Goal: Task Accomplishment & Management: Use online tool/utility

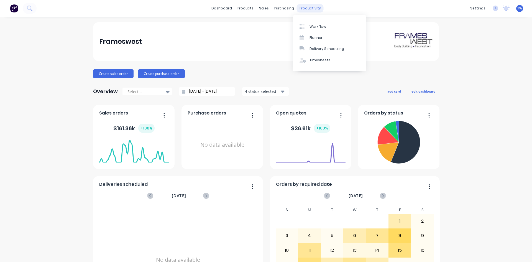
click at [304, 7] on div "productivity" at bounding box center [310, 8] width 27 height 8
click at [311, 25] on div "Workflow" at bounding box center [317, 26] width 17 height 5
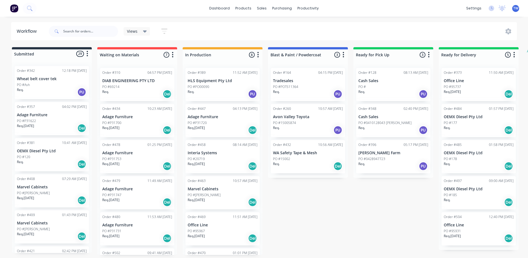
click at [387, 158] on div "PO #0428947723" at bounding box center [393, 158] width 70 height 5
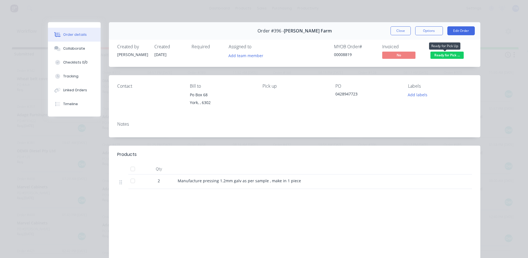
click at [442, 56] on span "Ready for Pick ..." at bounding box center [446, 55] width 33 height 7
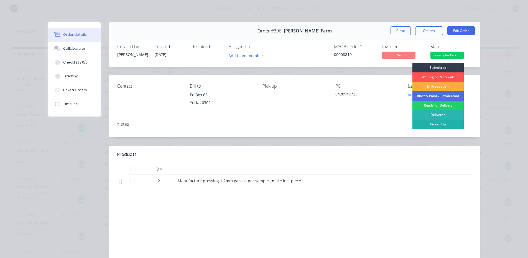
click at [435, 124] on div "Picked Up" at bounding box center [437, 123] width 51 height 9
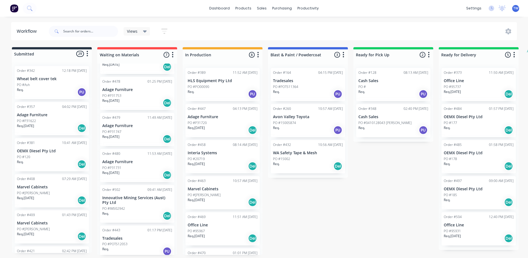
scroll to position [67, 0]
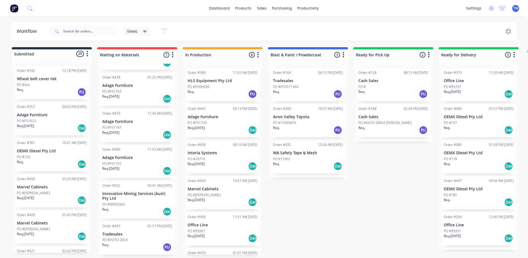
click at [128, 208] on div "Req. Del" at bounding box center [137, 211] width 70 height 9
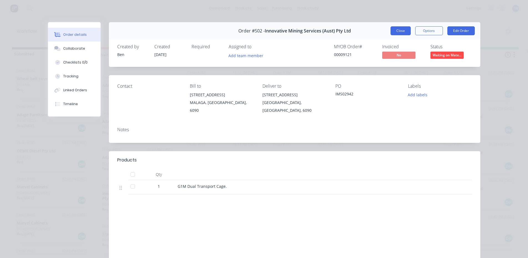
click at [405, 31] on button "Close" at bounding box center [400, 30] width 20 height 9
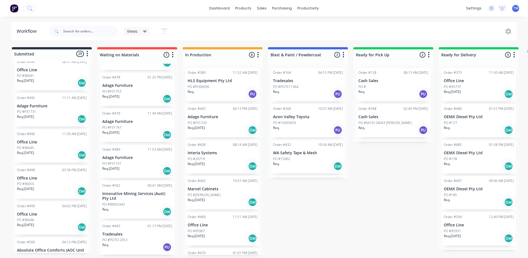
scroll to position [730, 0]
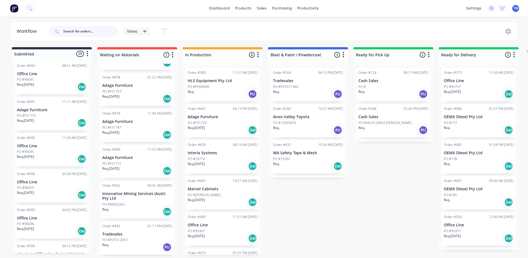
click at [64, 33] on input "text" at bounding box center [90, 31] width 55 height 11
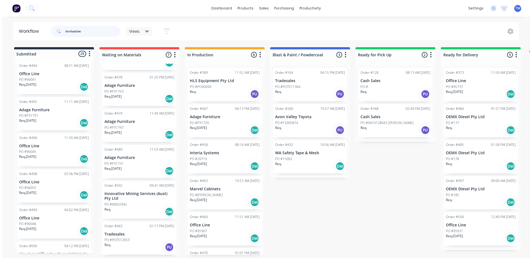
scroll to position [0, 0]
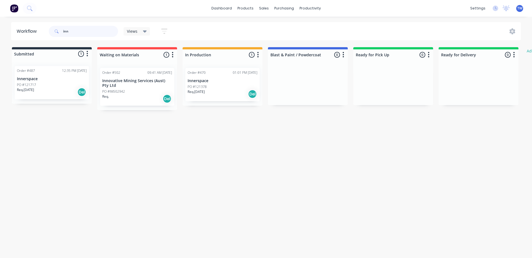
type input "inn"
click at [117, 81] on p "Innovative Mining Services (Aust) Pty Ltd" at bounding box center [137, 82] width 70 height 9
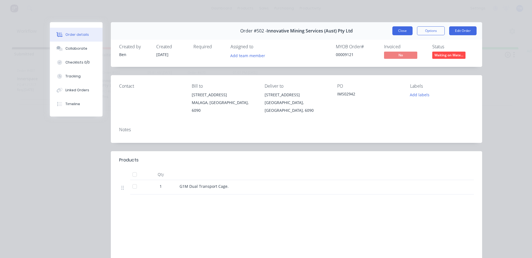
click at [396, 31] on button "Close" at bounding box center [402, 30] width 20 height 9
